Goal: Transaction & Acquisition: Book appointment/travel/reservation

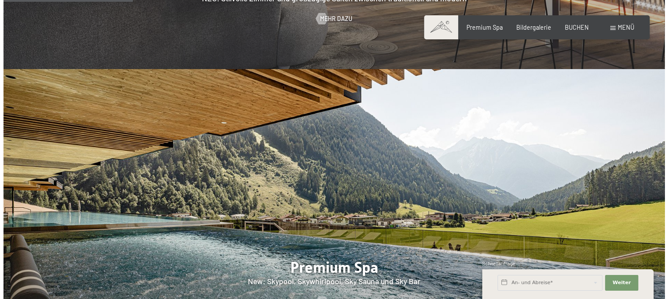
scroll to position [787, 0]
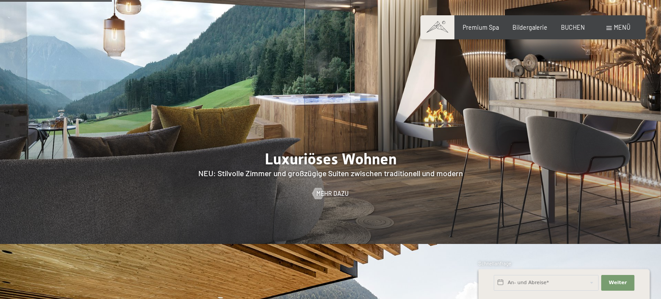
click at [617, 24] on span "Menü" at bounding box center [622, 27] width 17 height 7
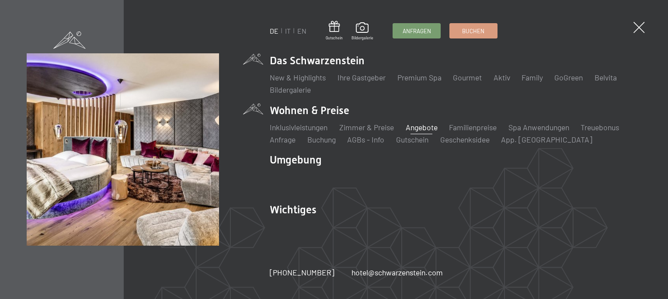
click at [425, 128] on link "Angebote" at bounding box center [422, 127] width 32 height 10
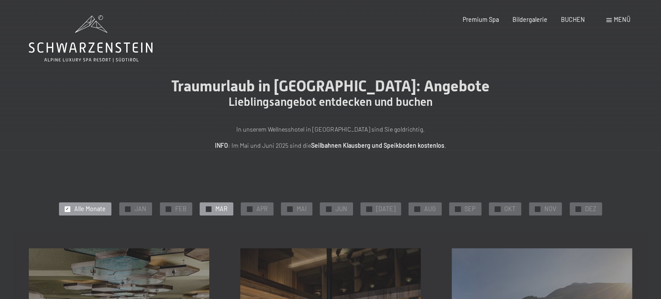
click at [225, 213] on span "MAR" at bounding box center [221, 209] width 12 height 9
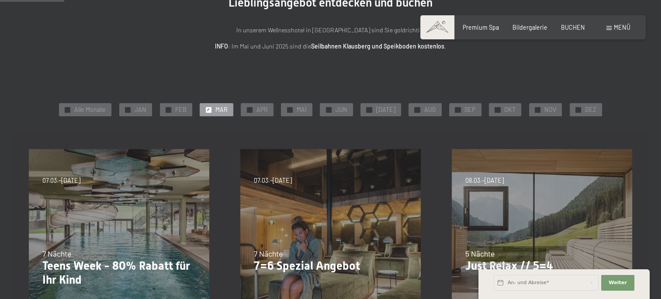
scroll to position [131, 0]
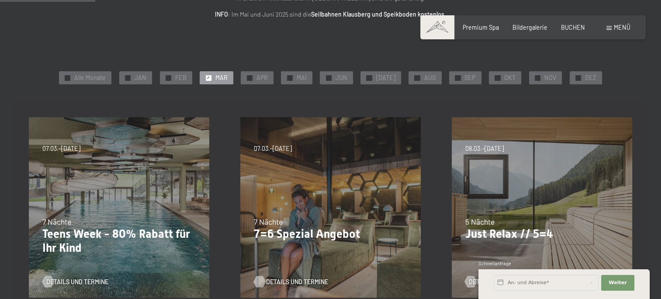
click at [288, 278] on span "Details und Termine" at bounding box center [297, 282] width 62 height 9
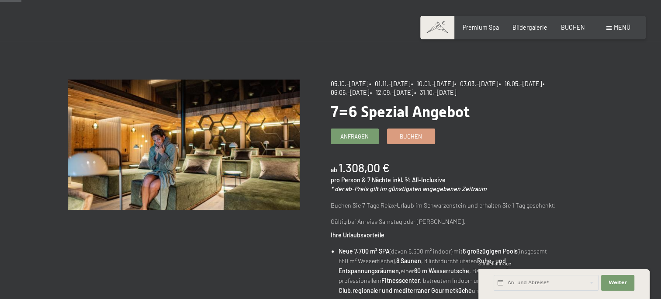
scroll to position [44, 0]
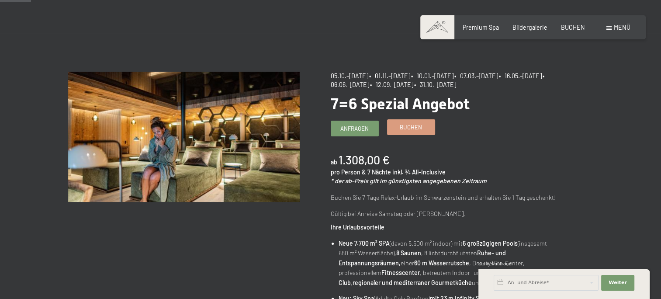
click at [408, 128] on span "Buchen" at bounding box center [411, 127] width 22 height 8
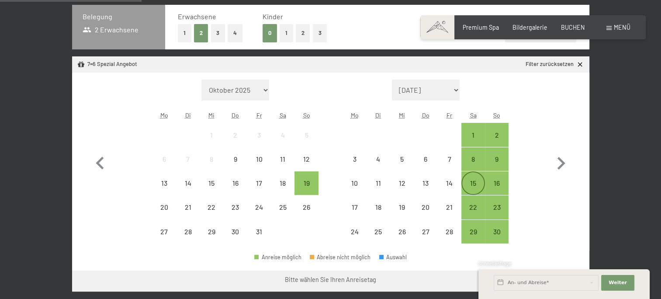
scroll to position [219, 0]
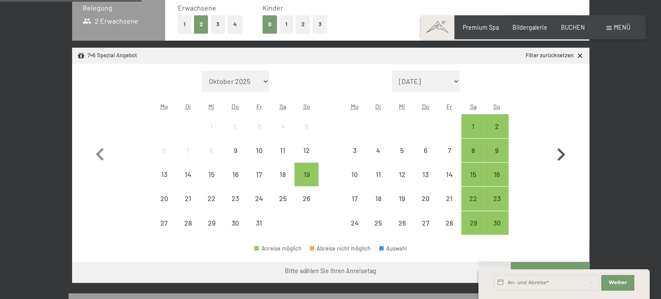
click at [559, 153] on icon "button" at bounding box center [560, 154] width 25 height 25
select select "2025-11-01"
select select "2025-12-01"
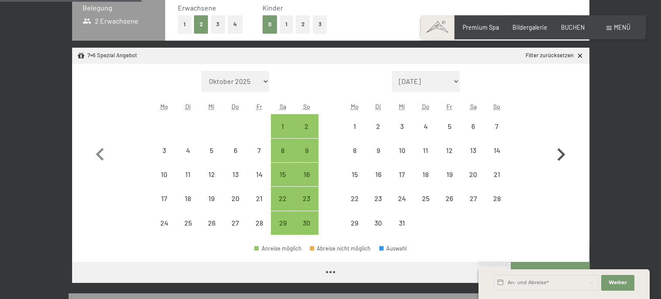
select select "2025-11-01"
select select "2025-12-01"
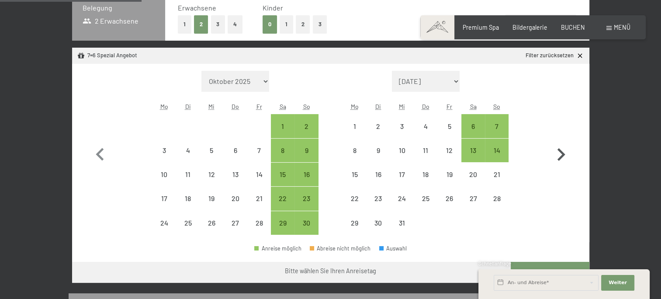
click at [559, 153] on icon "button" at bounding box center [560, 154] width 25 height 25
select select "2025-12-01"
select select "2026-01-01"
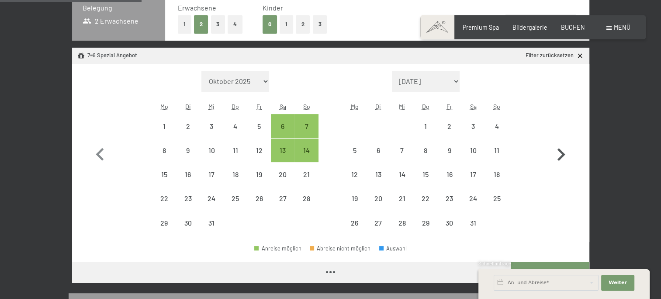
select select "2025-12-01"
select select "2026-01-01"
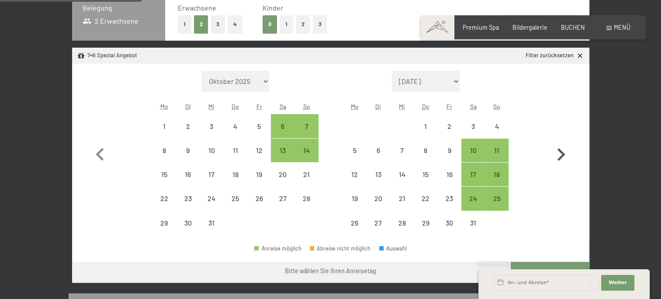
click at [559, 153] on icon "button" at bounding box center [560, 154] width 25 height 25
select select "2026-01-01"
select select "2026-02-01"
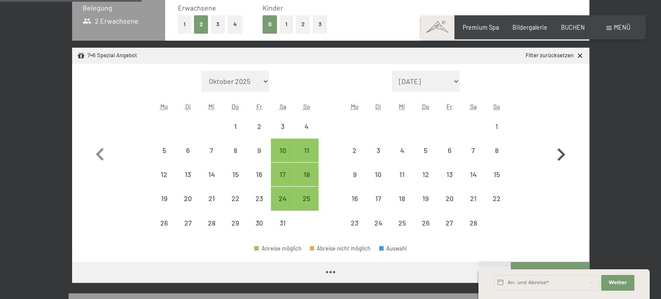
click at [559, 153] on icon "button" at bounding box center [560, 154] width 25 height 25
select select "2026-02-01"
select select "2026-03-01"
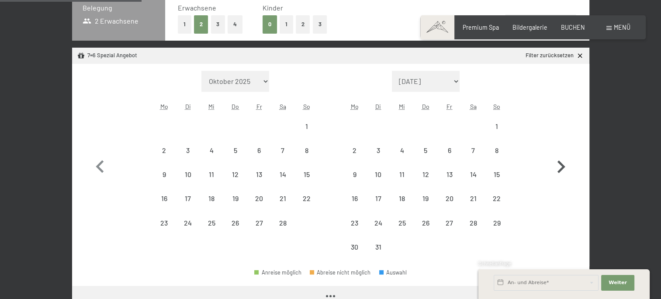
select select "2026-02-01"
select select "2026-03-01"
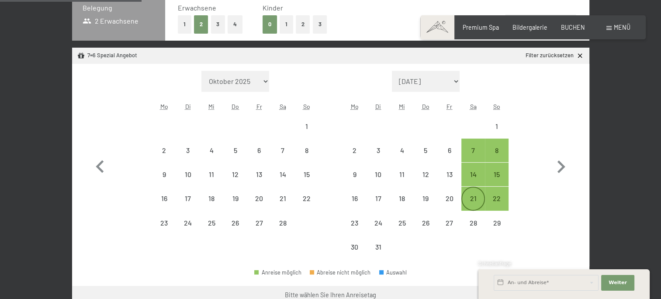
click at [468, 196] on div "21" at bounding box center [473, 206] width 22 height 22
select select "2026-02-01"
select select "2026-03-01"
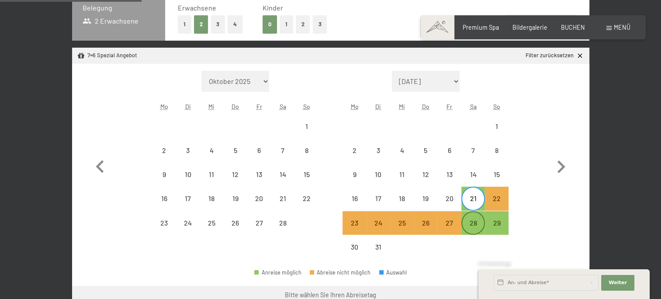
click at [474, 217] on div "28" at bounding box center [473, 223] width 22 height 22
select select "2026-02-01"
select select "2026-03-01"
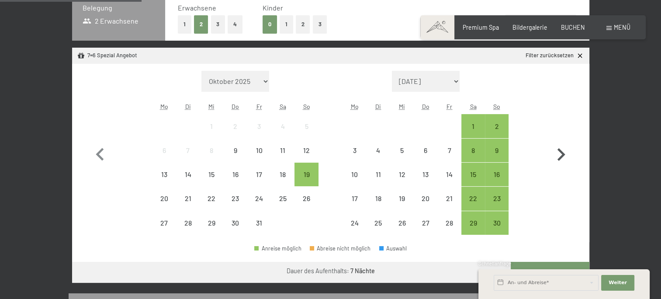
click at [565, 155] on icon "button" at bounding box center [560, 154] width 25 height 25
select select "2025-11-01"
select select "2025-12-01"
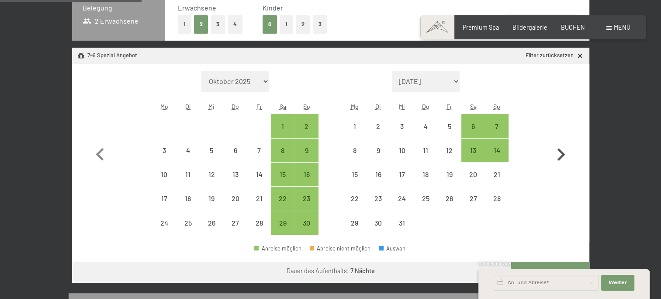
click at [565, 155] on icon "button" at bounding box center [560, 154] width 25 height 25
select select "2025-12-01"
select select "2026-01-01"
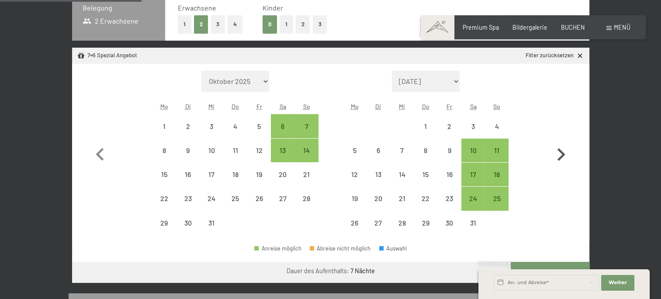
click at [565, 155] on icon "button" at bounding box center [560, 154] width 25 height 25
select select "2026-01-01"
select select "2026-02-01"
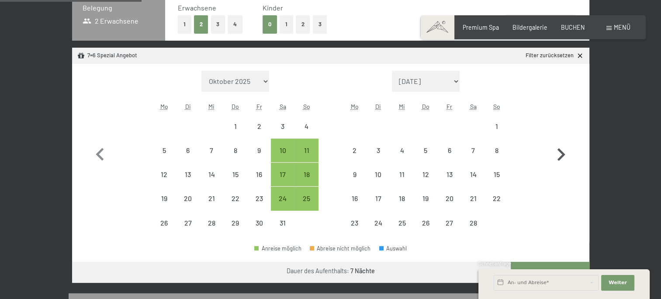
click at [565, 155] on icon "button" at bounding box center [560, 154] width 25 height 25
select select "2026-02-01"
select select "2026-03-01"
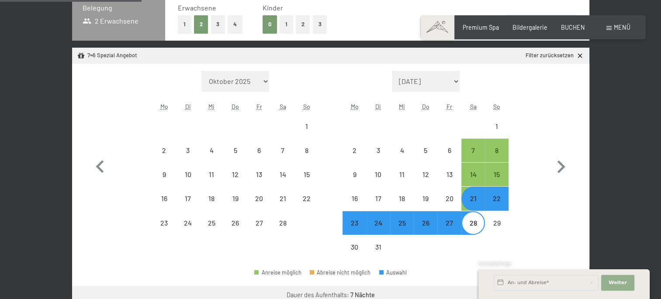
click at [611, 279] on span "Weiter" at bounding box center [618, 282] width 18 height 7
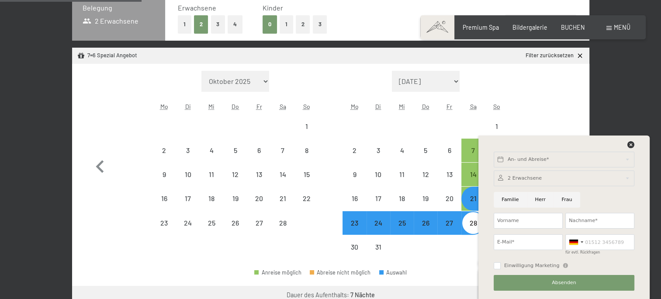
click at [635, 113] on div "21. März bis 28. März 2026 Belegung 2 Erwachsene Erwachsene 1 2 3 4 Kinder 0 1 …" at bounding box center [330, 283] width 661 height 636
click at [631, 108] on div "21. März bis 28. März 2026 Belegung 2 Erwachsene Erwachsene 1 2 3 4 Kinder 0 1 …" at bounding box center [330, 283] width 661 height 636
click at [417, 234] on div "26" at bounding box center [426, 230] width 22 height 22
select select "2026-02-01"
select select "2026-03-01"
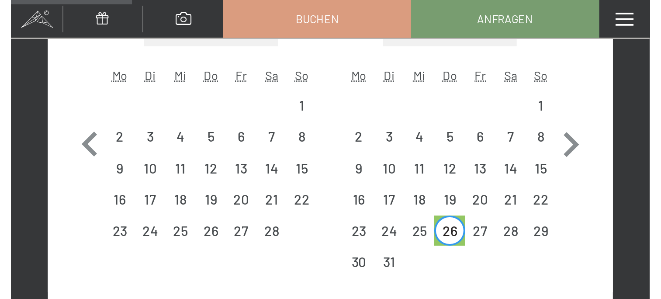
scroll to position [198, 0]
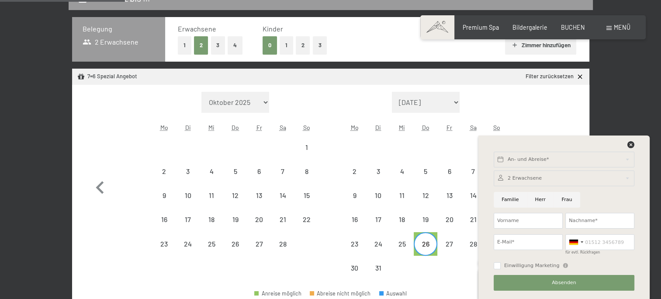
click at [635, 143] on div at bounding box center [564, 146] width 143 height 11
click at [631, 145] on icon at bounding box center [631, 144] width 7 height 7
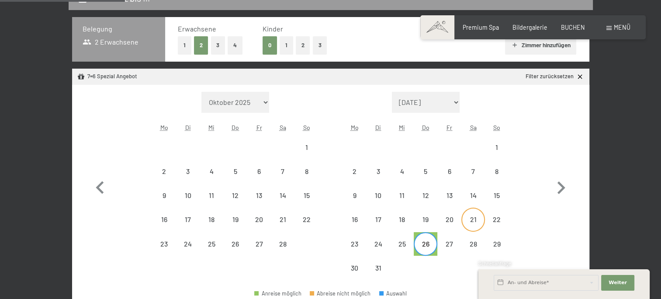
click at [479, 215] on div "21" at bounding box center [473, 219] width 22 height 22
select select "2026-02-01"
select select "2026-03-01"
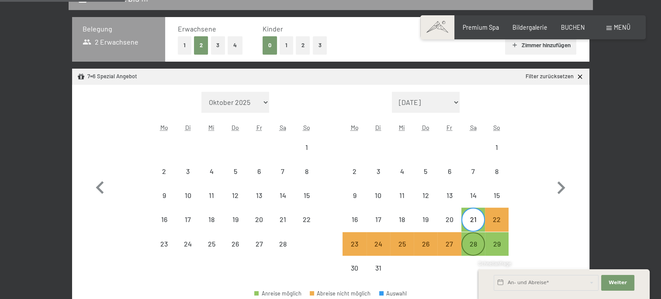
click at [474, 246] on div "28" at bounding box center [473, 251] width 22 height 22
select select "2026-02-01"
select select "2026-03-01"
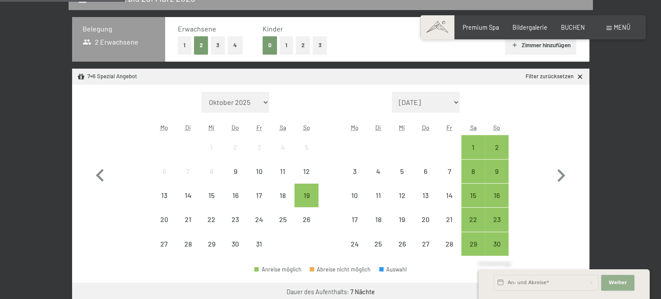
click at [615, 280] on span "Weiter" at bounding box center [618, 282] width 18 height 7
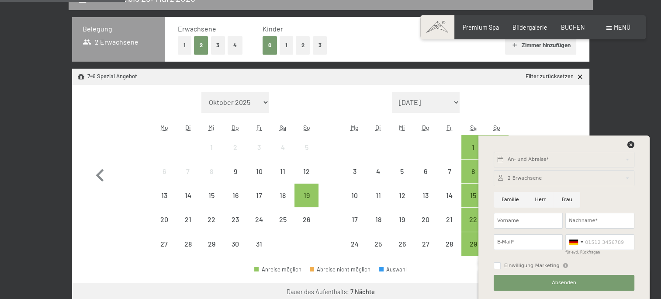
click at [629, 140] on div "An- und Abreise* Weiter Adressfelder ausblenden 2 Erwachsene 2 Erwachsene Älter…" at bounding box center [564, 216] width 152 height 163
